Goal: Information Seeking & Learning: Stay updated

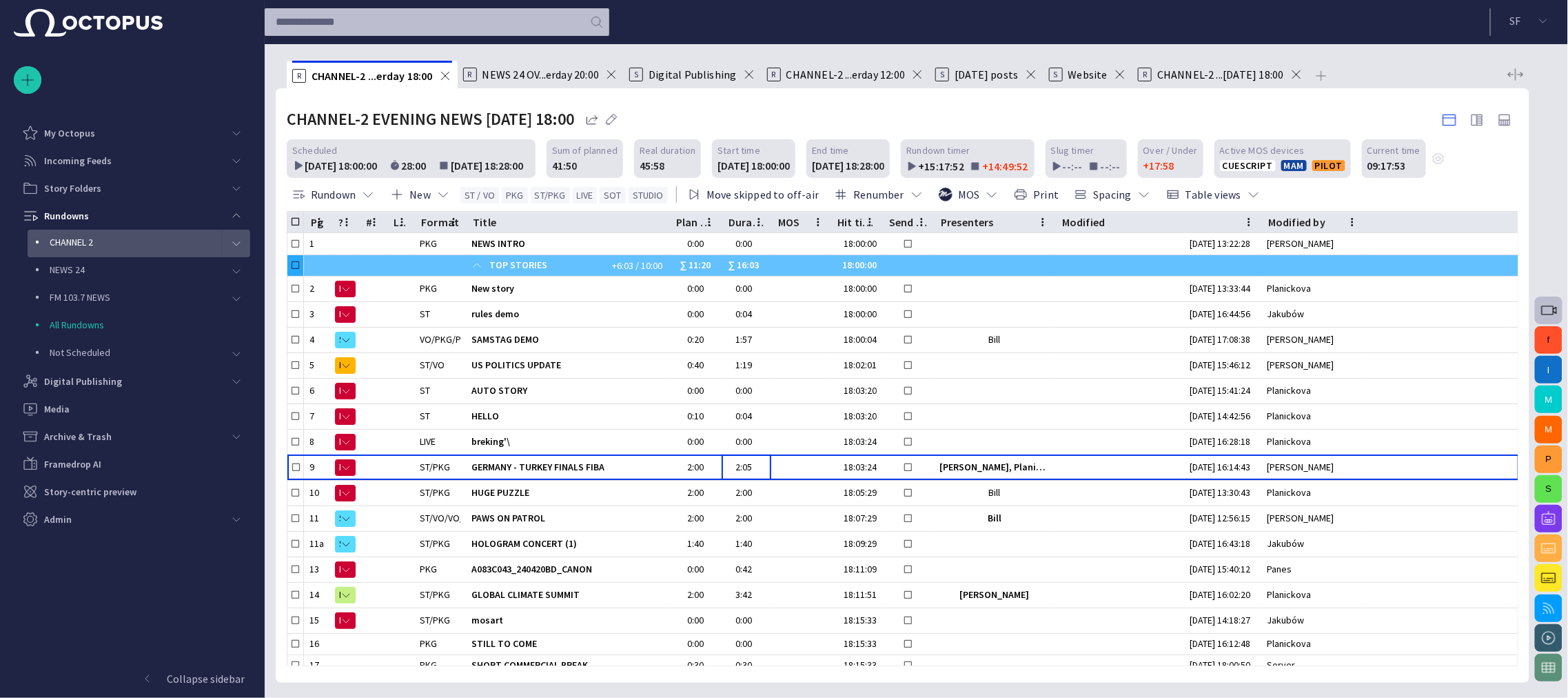
click at [233, 240] on span "main menu" at bounding box center [237, 243] width 11 height 11
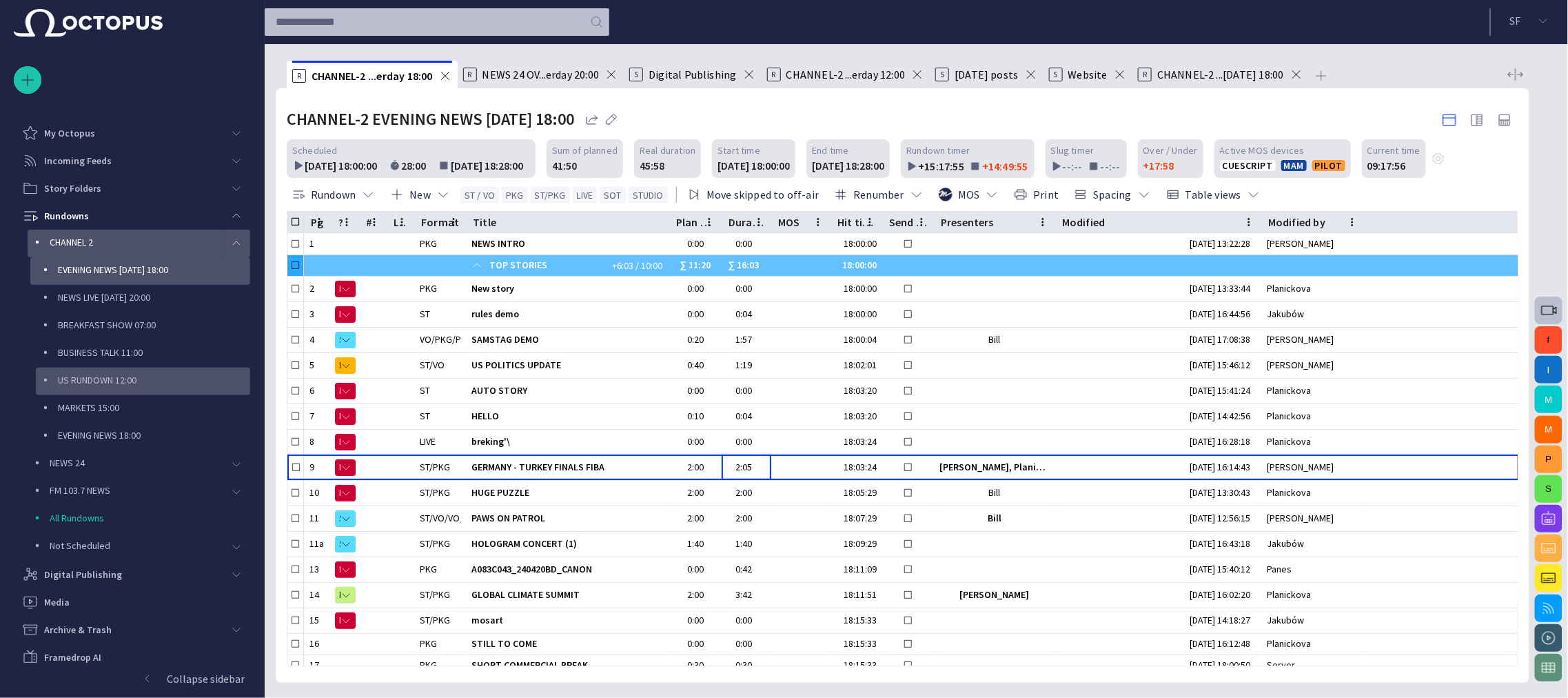
click at [142, 384] on p "US RUNDOWN 12:00" at bounding box center [154, 380] width 192 height 14
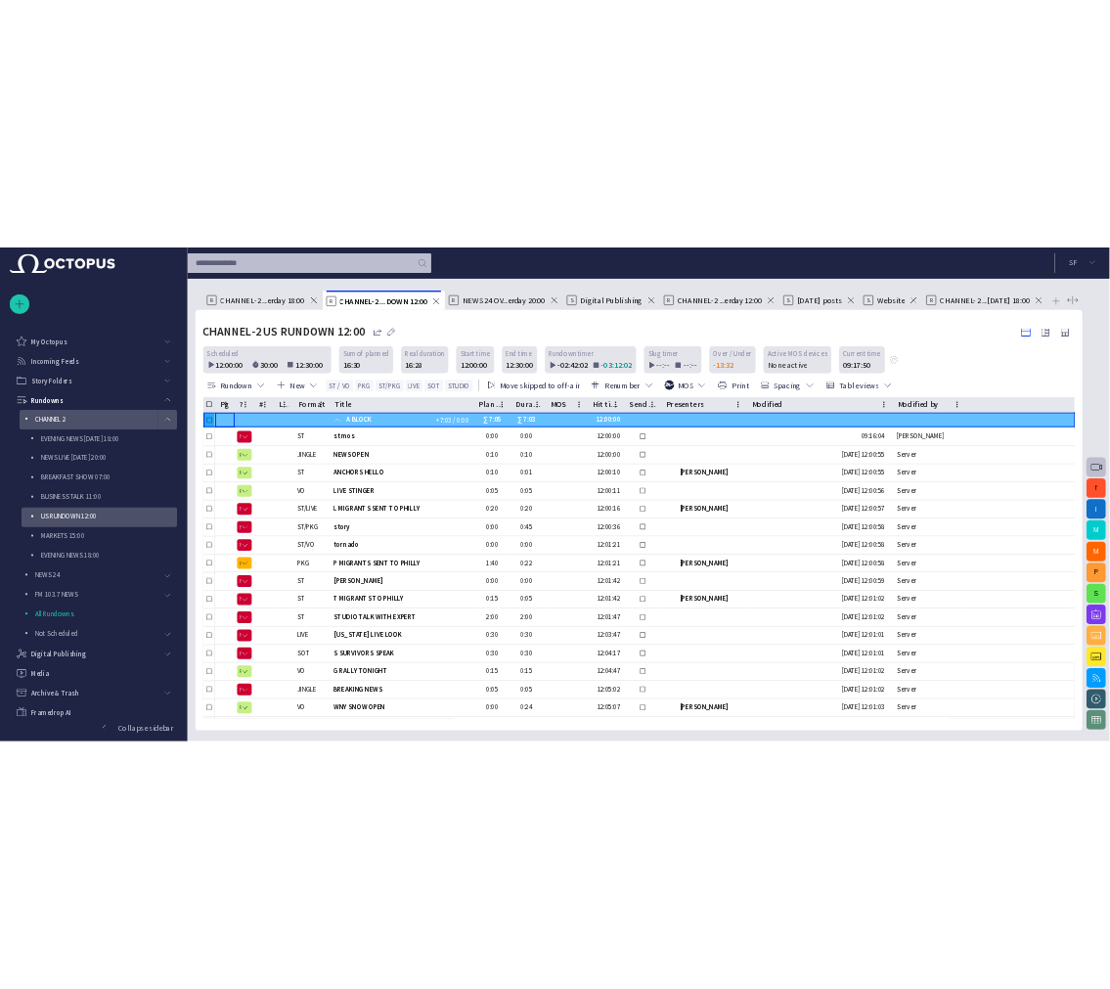
scroll to position [86, 0]
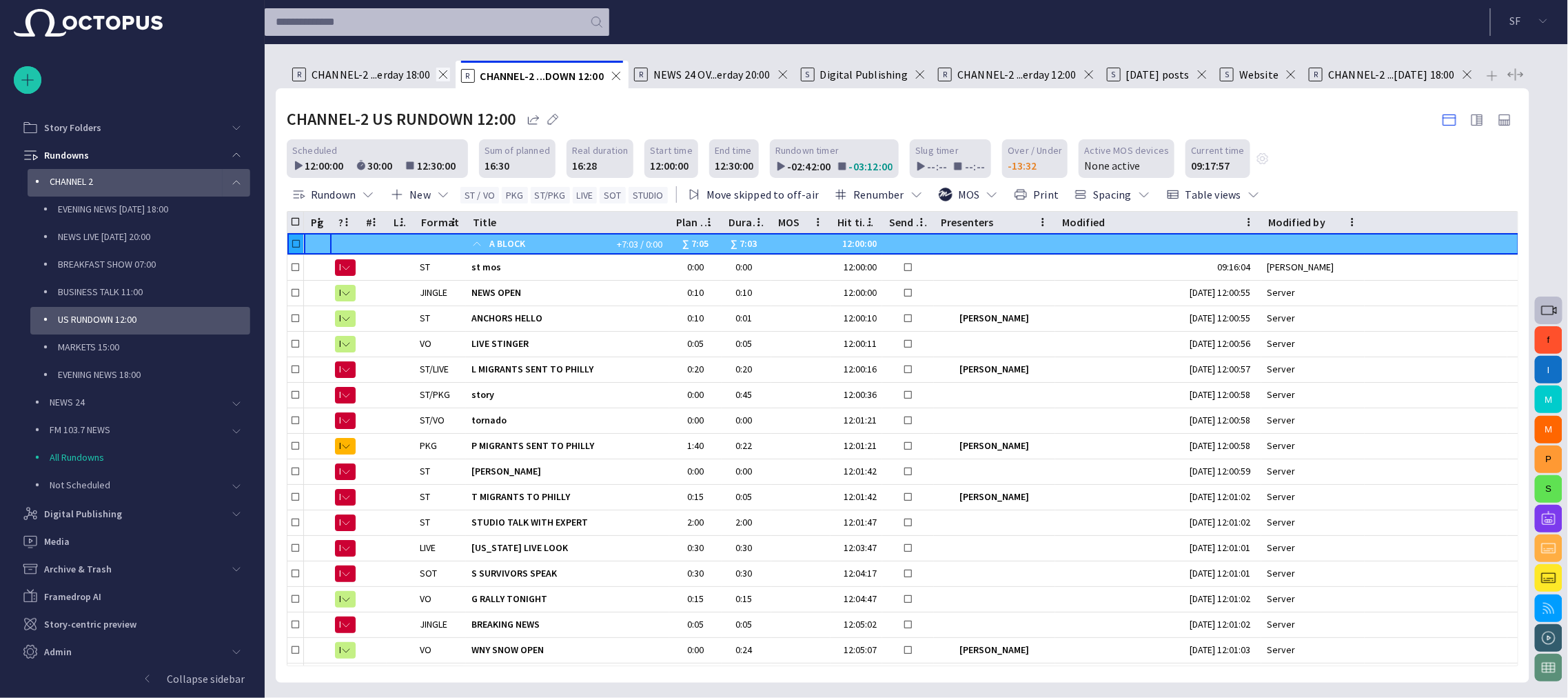
click at [442, 74] on span at bounding box center [443, 75] width 14 height 14
click at [621, 80] on span at bounding box center [615, 75] width 14 height 14
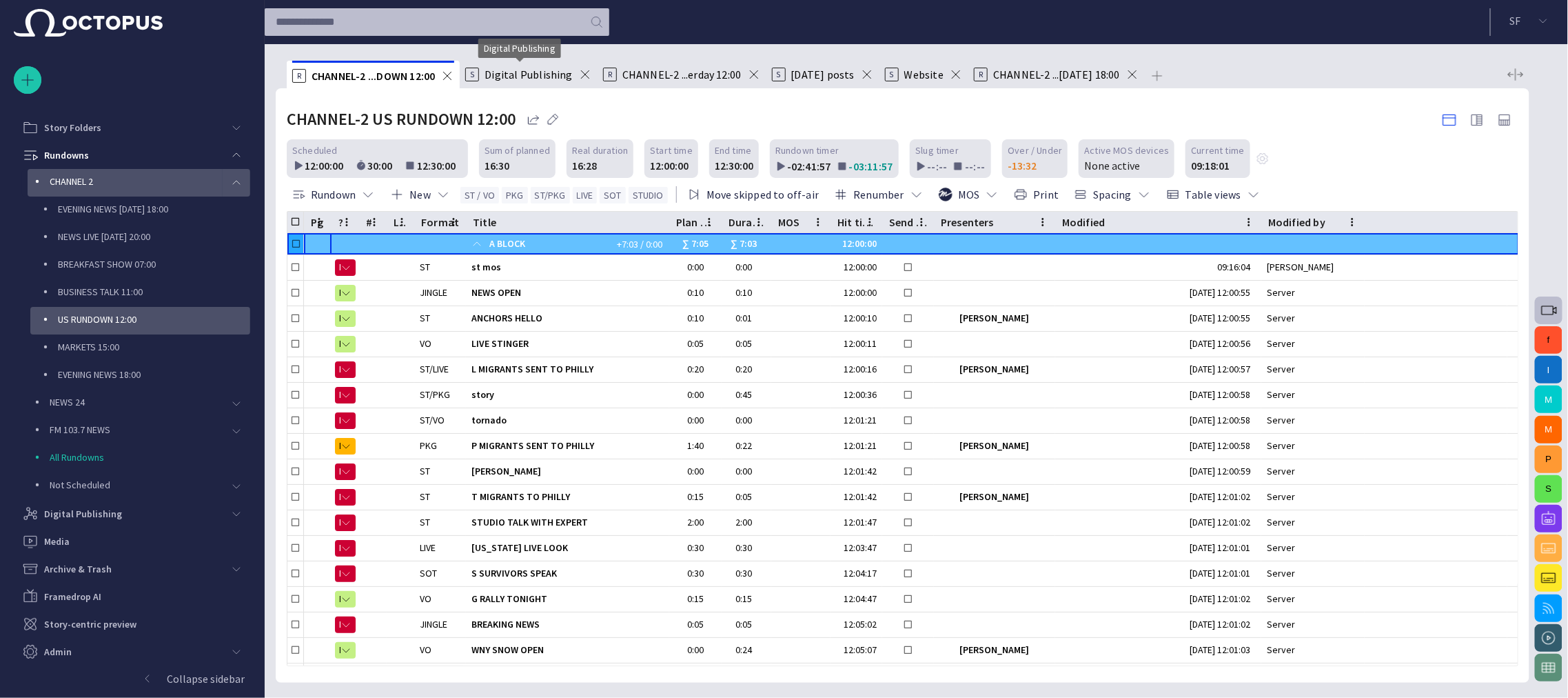
click at [519, 73] on span "Digital Publishing" at bounding box center [529, 75] width 87 height 14
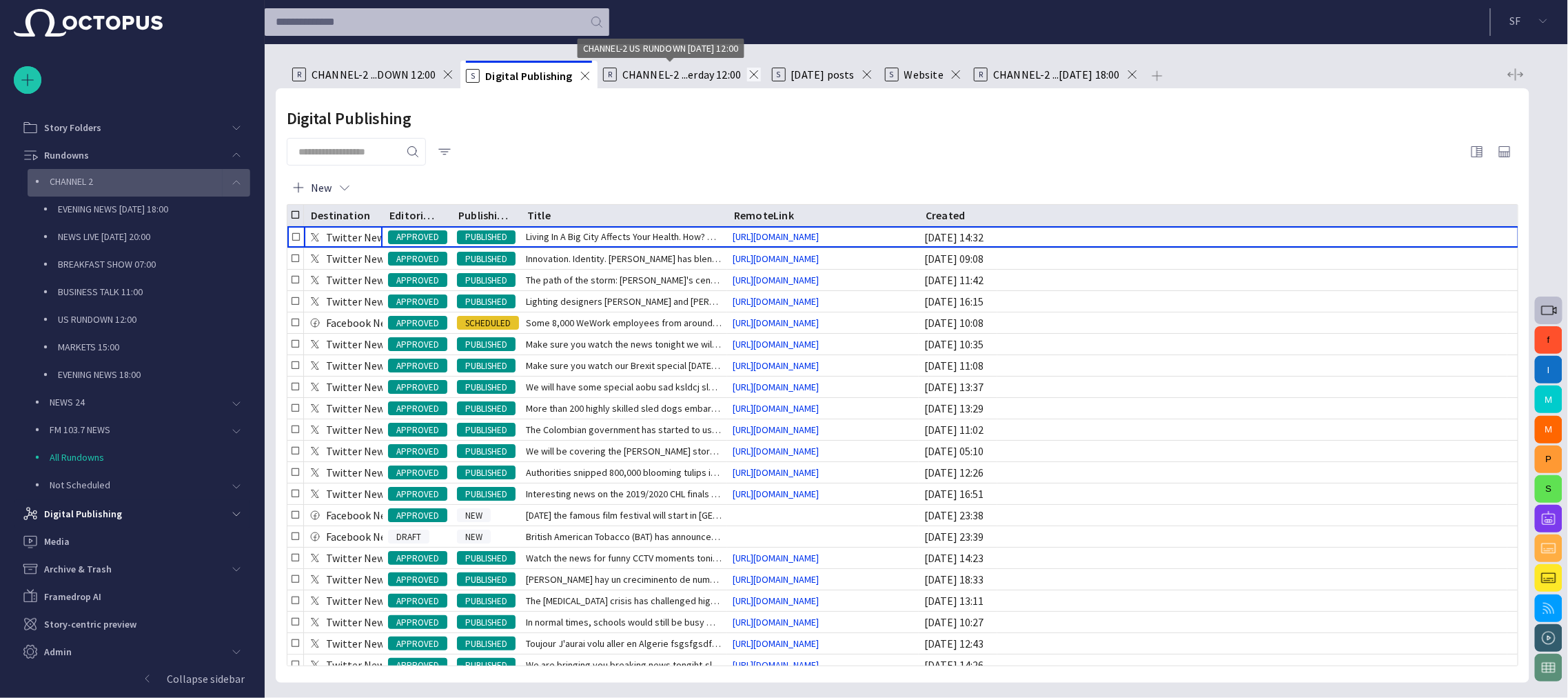
drag, startPoint x: 682, startPoint y: 73, endPoint x: 760, endPoint y: 78, distance: 78.2
click at [682, 72] on span "CHANNEL-2 ...erday 12:00" at bounding box center [681, 75] width 119 height 14
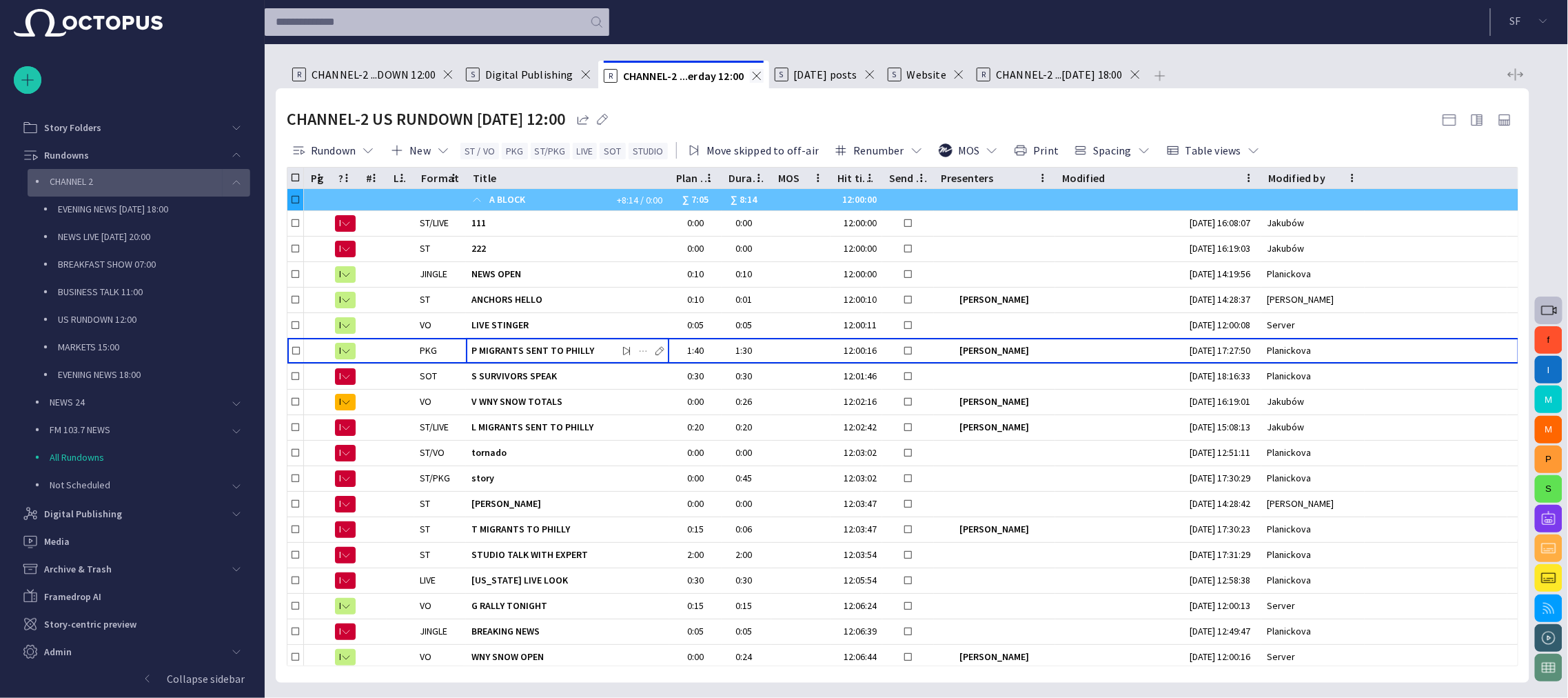
click at [756, 76] on span at bounding box center [757, 76] width 14 height 14
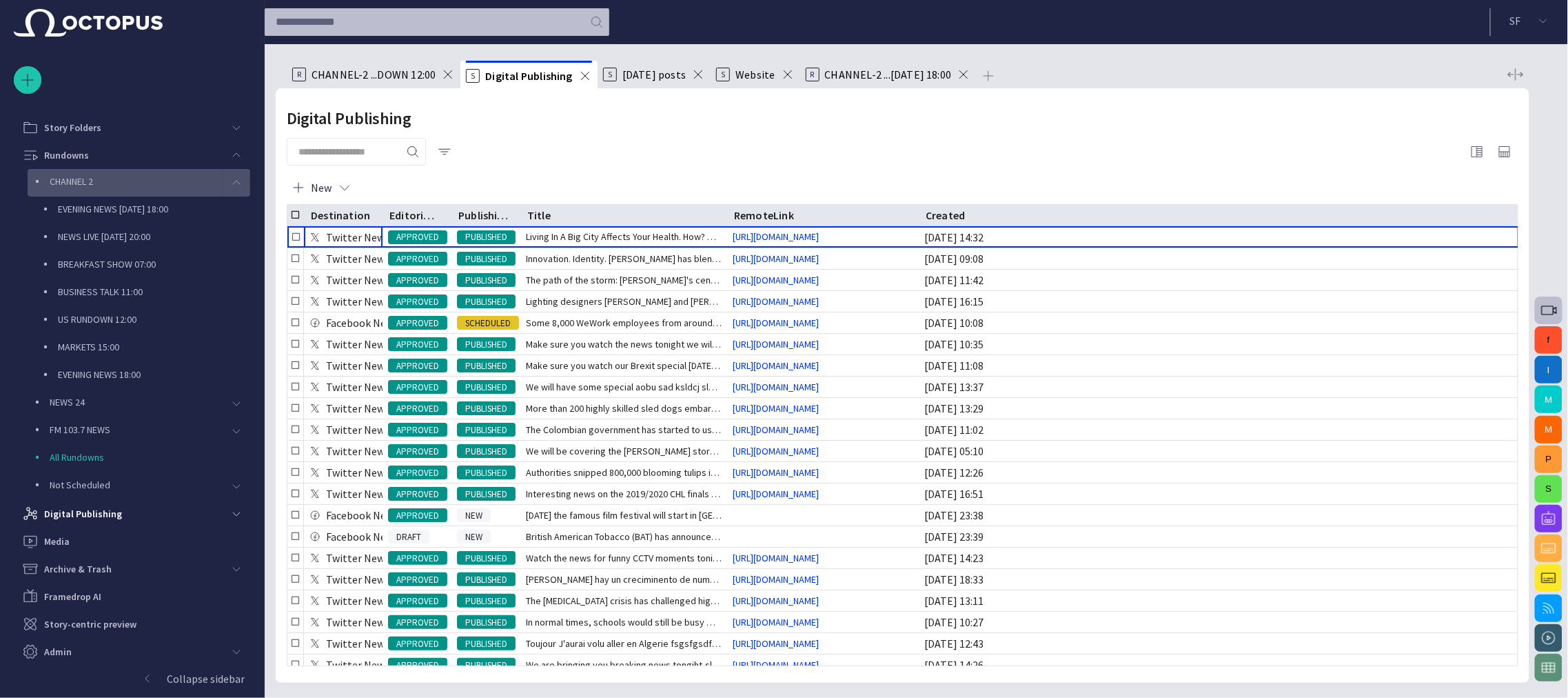
click at [651, 71] on span "[DATE] posts" at bounding box center [654, 75] width 63 height 14
click at [514, 75] on span "Digital Publishing" at bounding box center [529, 75] width 87 height 14
click at [693, 75] on span at bounding box center [698, 75] width 14 height 14
click at [630, 71] on span "Website" at bounding box center [642, 75] width 39 height 14
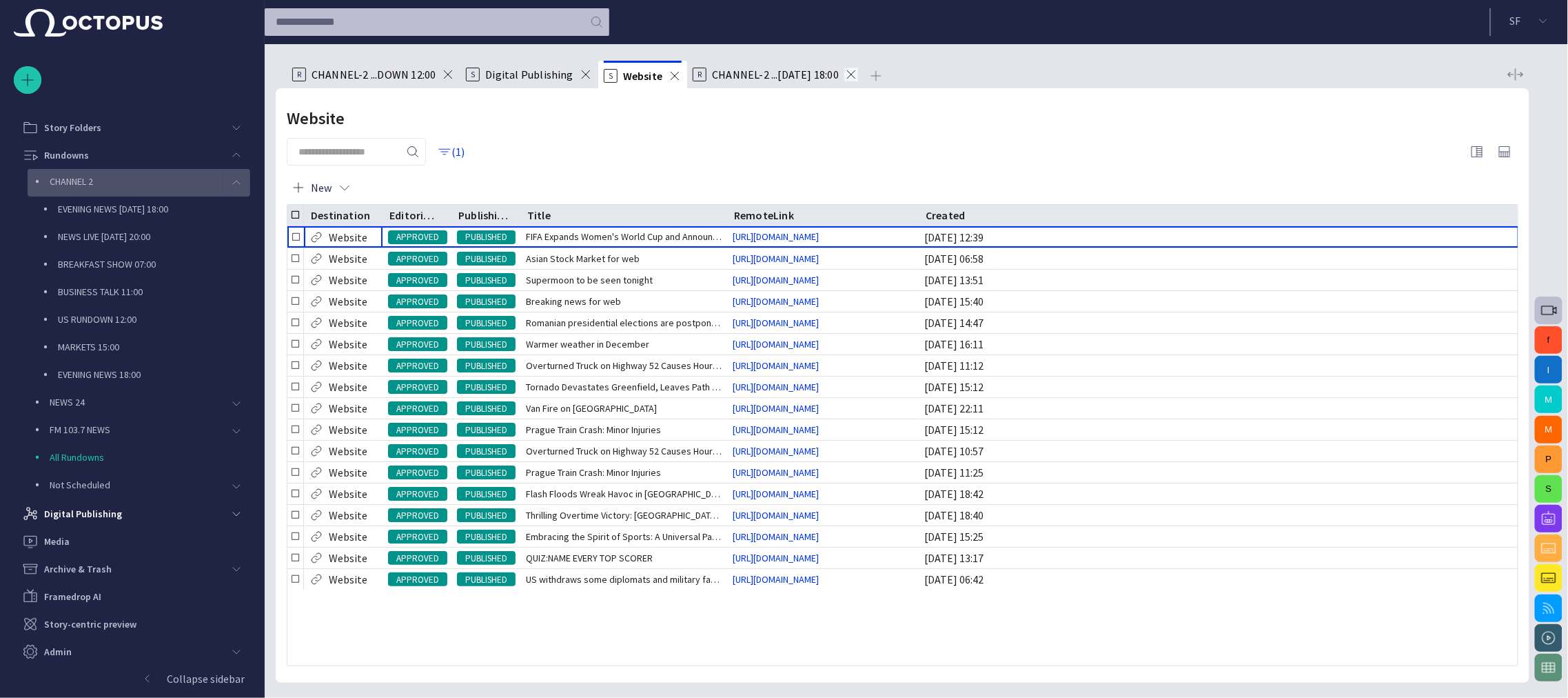
click at [844, 74] on span at bounding box center [851, 75] width 14 height 14
click at [789, 235] on link "[URL][DOMAIN_NAME]" at bounding box center [776, 237] width 97 height 14
drag, startPoint x: 1067, startPoint y: 4, endPoint x: 1027, endPoint y: 49, distance: 60.2
click at [1027, 49] on div "R CHANNEL-2 ...DOWN 12:00 S Digital Publishing S Website Website (1) New Destin…" at bounding box center [902, 364] width 1254 height 639
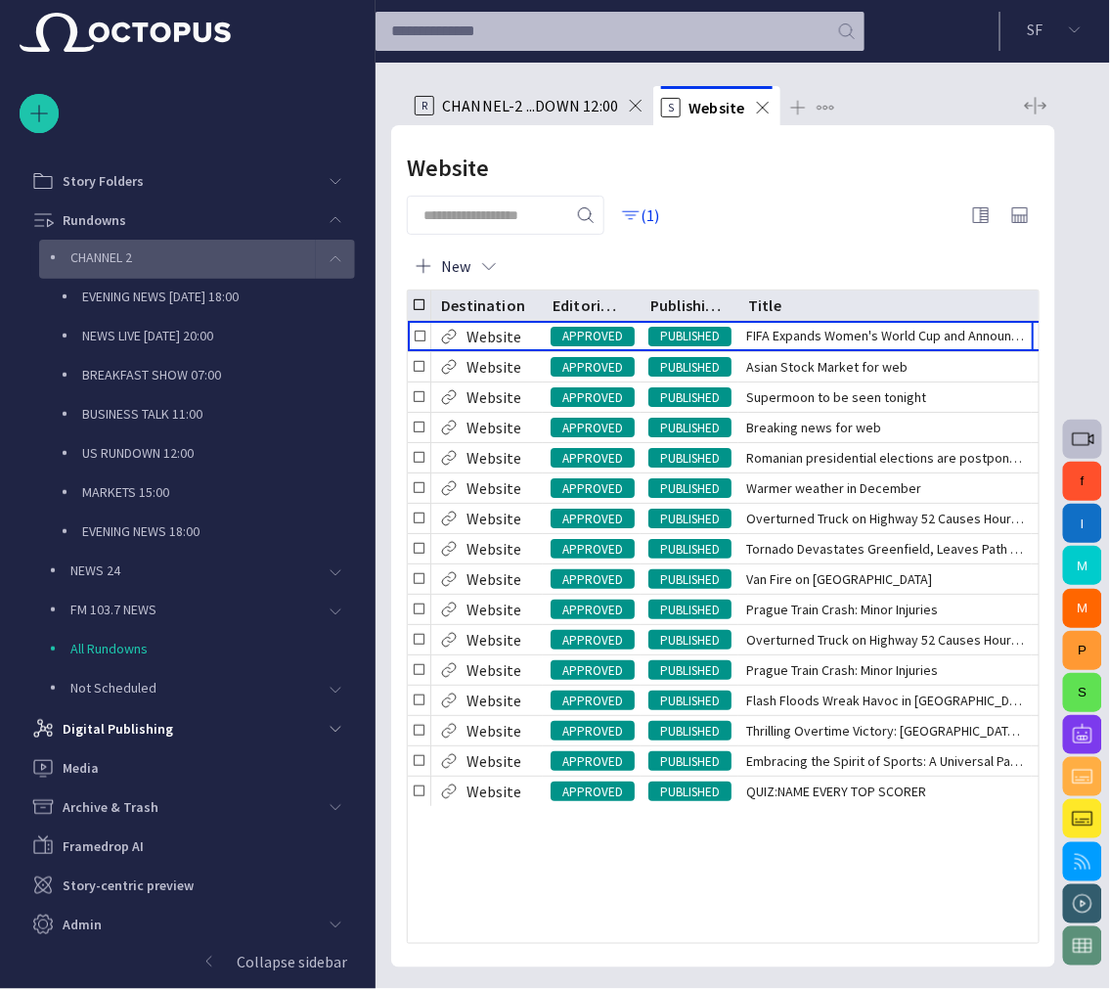
click at [560, 107] on span "CHANNEL-2 ...DOWN 12:00" at bounding box center [530, 106] width 176 height 20
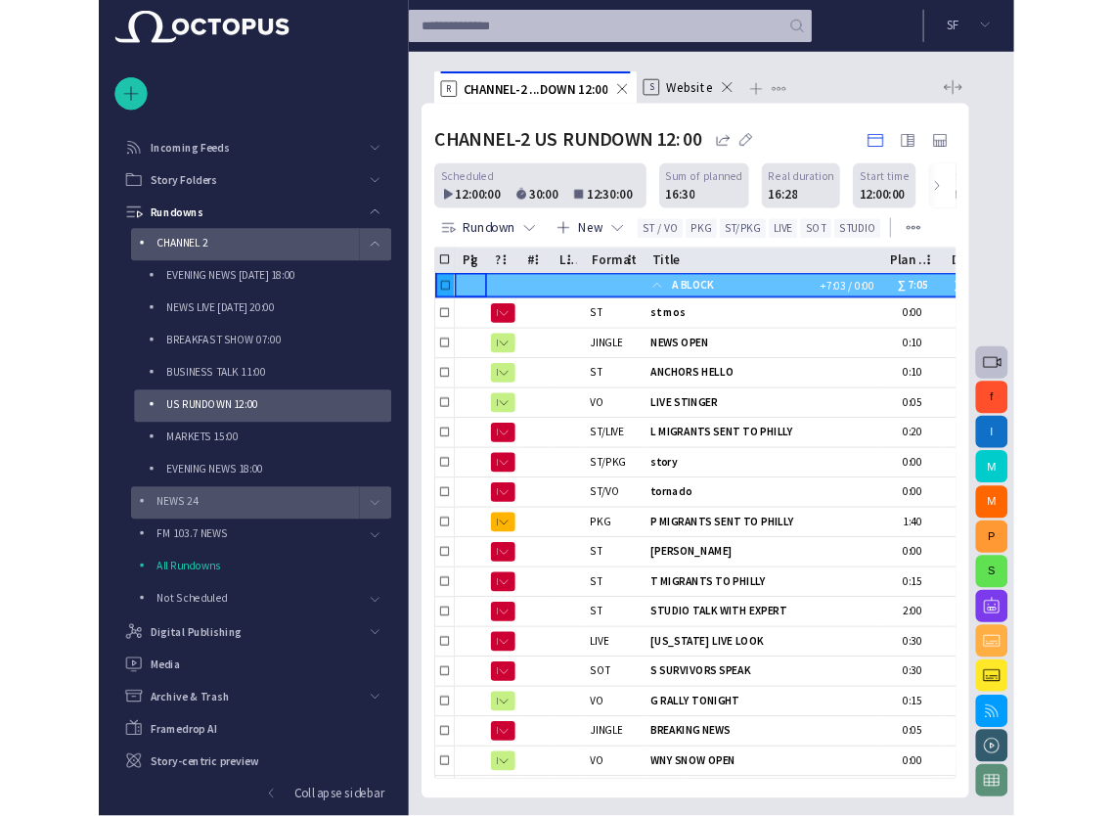
scroll to position [87, 0]
